Goal: Find specific page/section: Find specific page/section

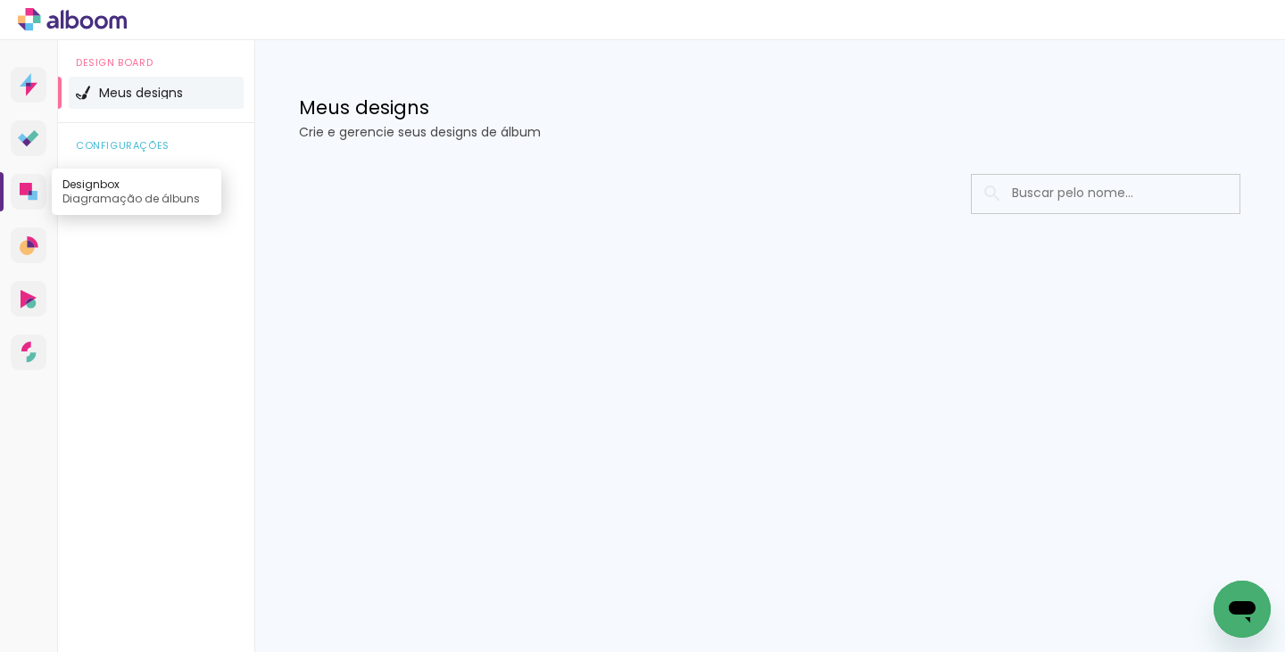
click at [24, 196] on icon at bounding box center [29, 192] width 18 height 18
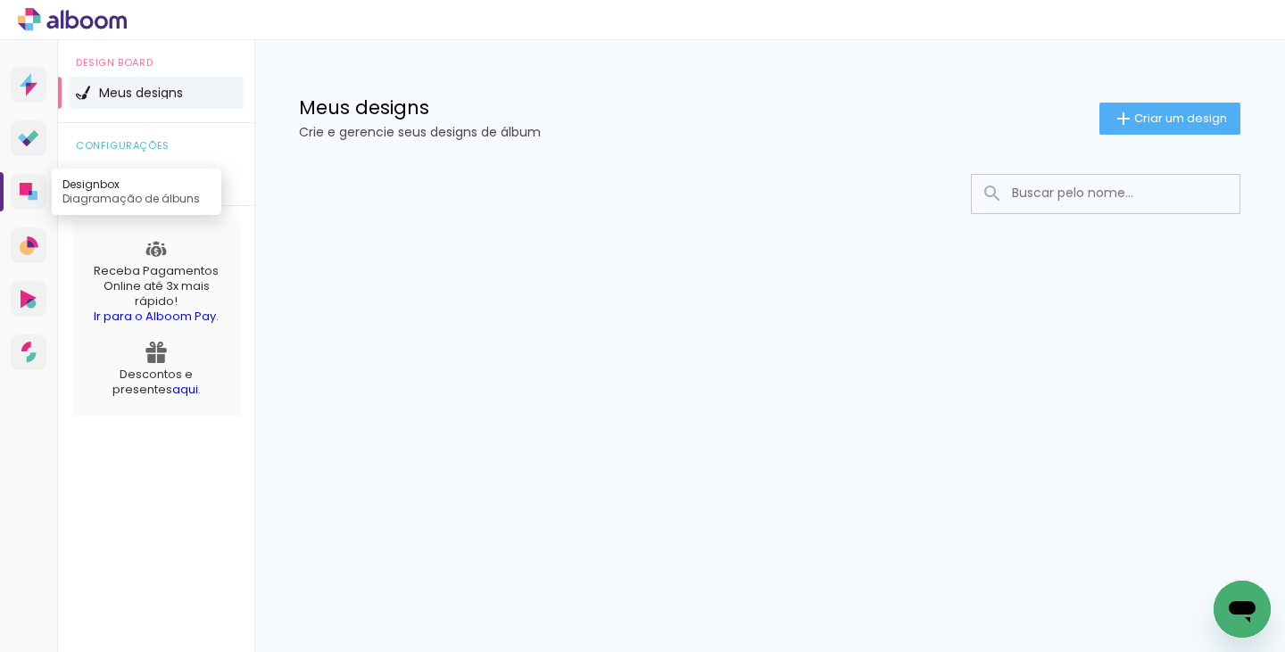
click at [22, 195] on icon at bounding box center [29, 192] width 18 height 18
click at [29, 130] on icon at bounding box center [28, 138] width 21 height 17
